Goal: Information Seeking & Learning: Check status

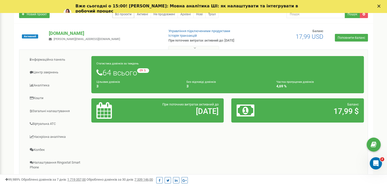
scroll to position [51, 0]
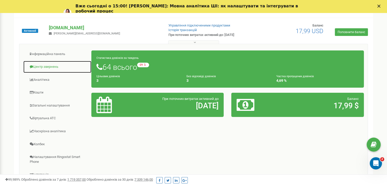
click at [53, 67] on link "Центр звернень" at bounding box center [57, 67] width 68 height 12
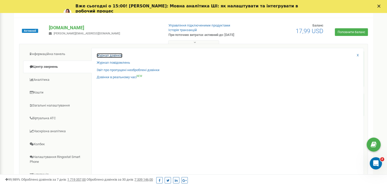
click at [106, 55] on link "Журнал дзвінків" at bounding box center [110, 55] width 26 height 5
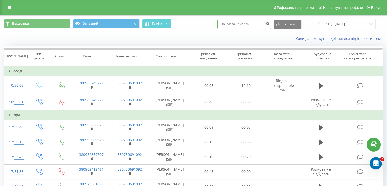
click at [238, 28] on input at bounding box center [244, 24] width 54 height 9
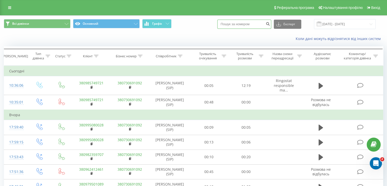
paste input "[PHONE_NUMBER]"
drag, startPoint x: 231, startPoint y: 25, endPoint x: 226, endPoint y: 24, distance: 5.7
click at [226, 24] on input "[PHONE_NUMBER]" at bounding box center [244, 24] width 54 height 9
type input "80637293521"
click at [270, 23] on icon "submit" at bounding box center [268, 23] width 4 height 3
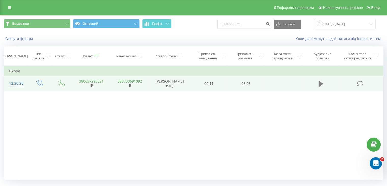
click at [321, 82] on icon at bounding box center [321, 84] width 5 height 6
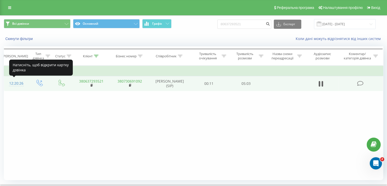
click at [20, 83] on div "12:20:26" at bounding box center [15, 83] width 13 height 10
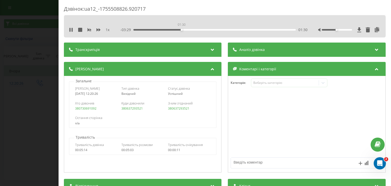
click at [181, 30] on div "01:30" at bounding box center [215, 30] width 162 height 2
click at [258, 29] on div "03:53" at bounding box center [215, 30] width 162 height 2
click at [257, 29] on div "00:00" at bounding box center [215, 30] width 162 height 2
